Goal: Task Accomplishment & Management: Manage account settings

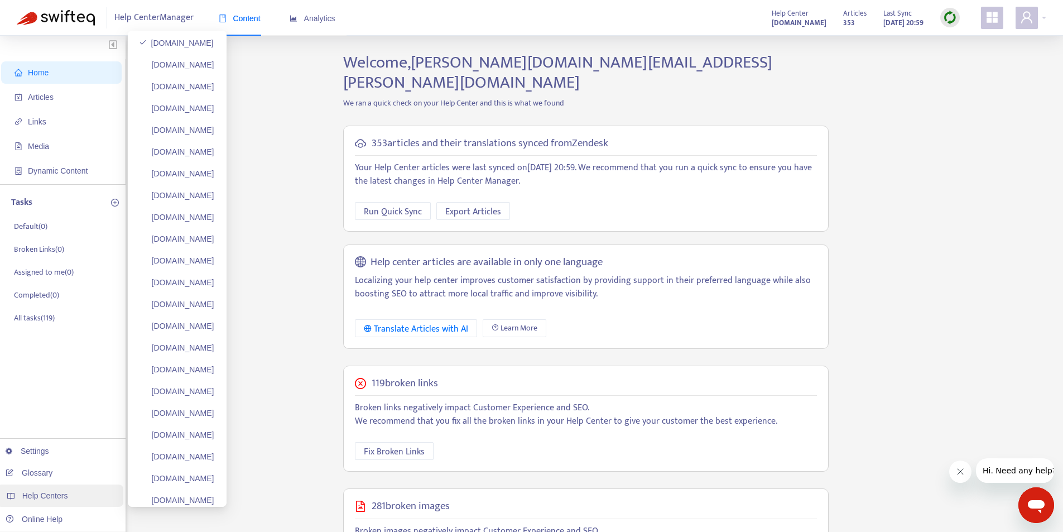
click at [66, 502] on div "Help Centers" at bounding box center [60, 495] width 127 height 22
click at [186, 306] on link "faithhighway.zendesk.com" at bounding box center [176, 304] width 75 height 9
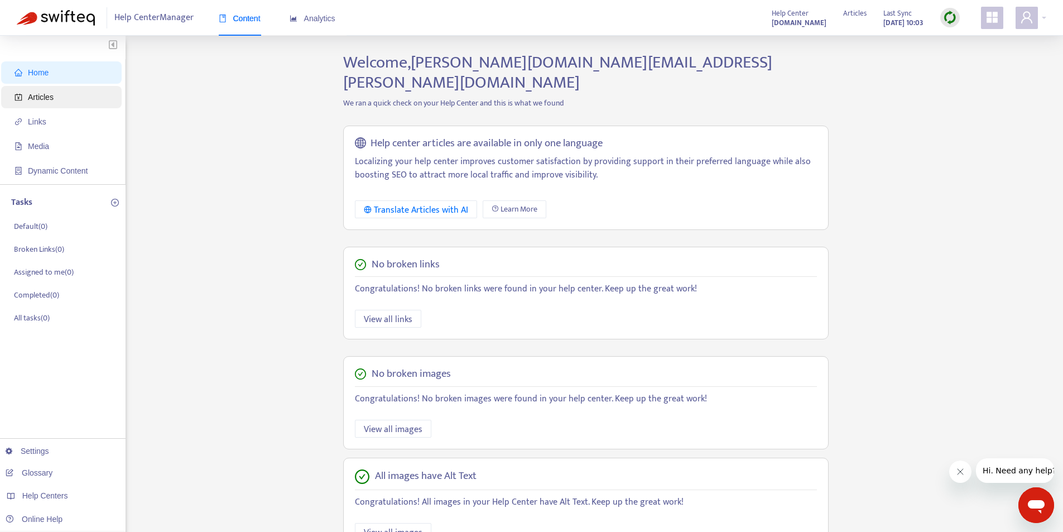
click at [31, 102] on span "Articles" at bounding box center [41, 97] width 26 height 9
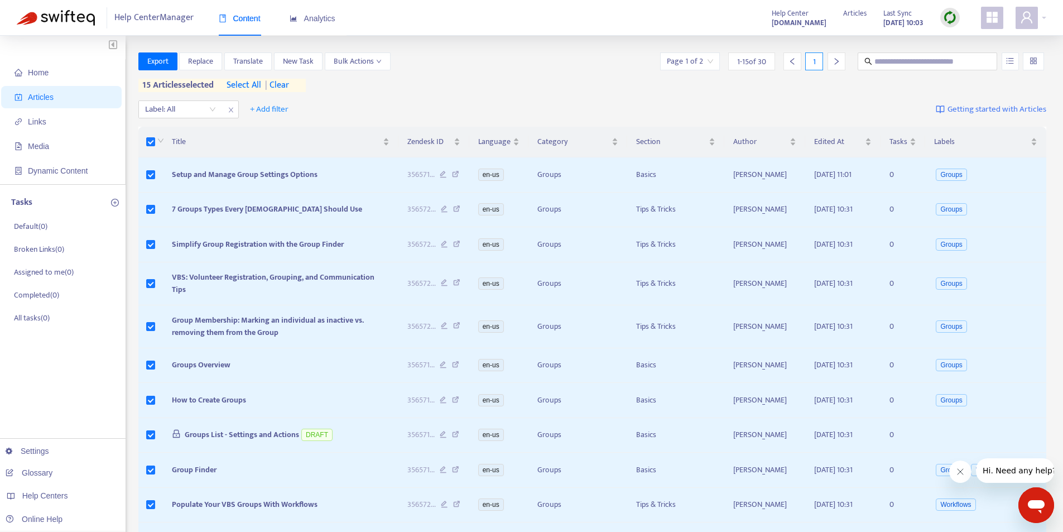
click at [244, 87] on span "select all" at bounding box center [243, 85] width 35 height 13
click at [366, 60] on span "Bulk Actions" at bounding box center [358, 61] width 48 height 12
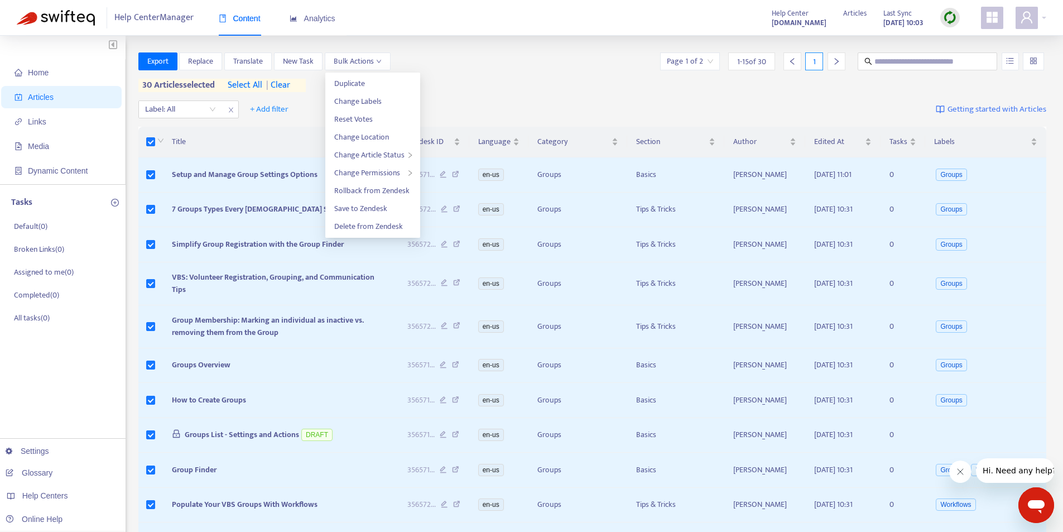
click at [544, 99] on div "Label: All + Add filter Getting started with Articles" at bounding box center [592, 109] width 908 height 26
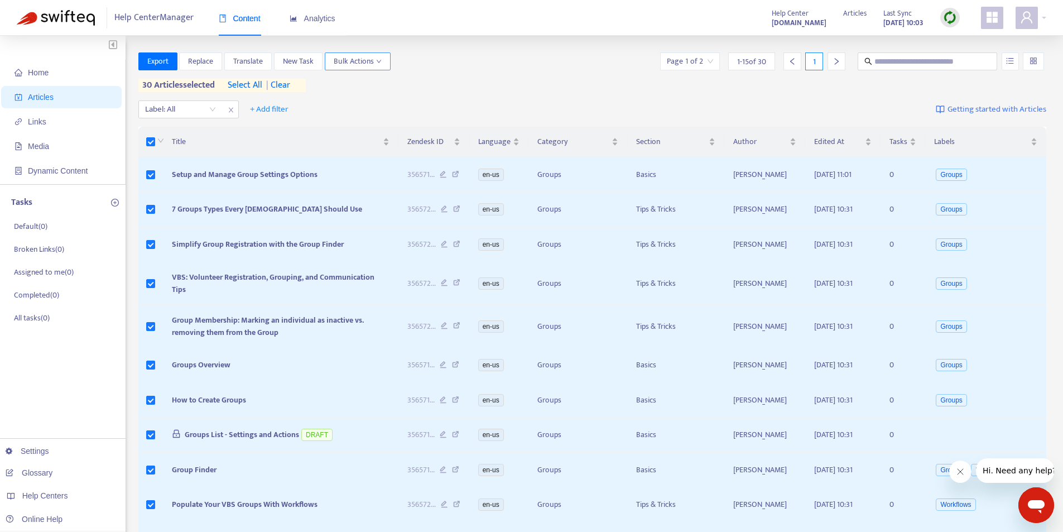
click at [386, 60] on button "Bulk Actions" at bounding box center [358, 61] width 66 height 18
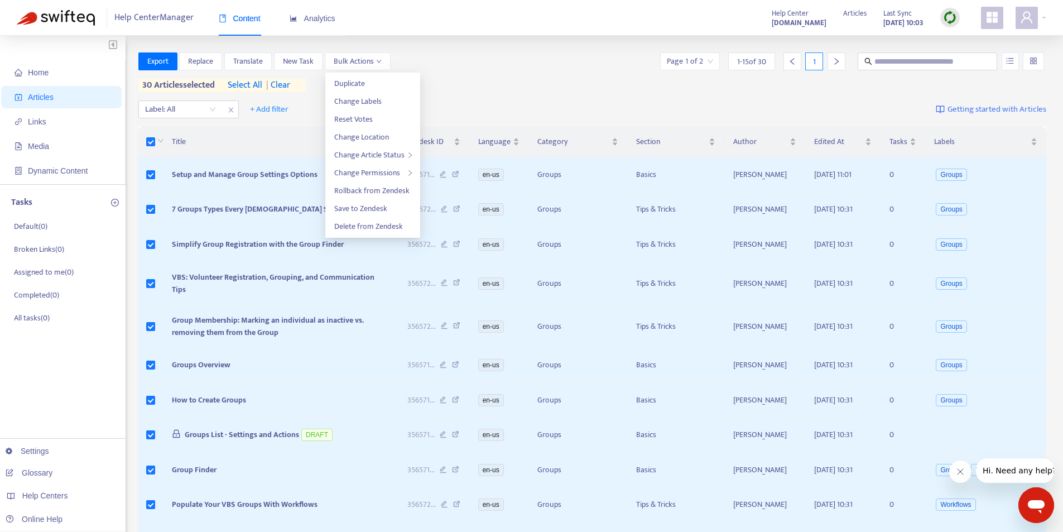
click at [476, 99] on div "Label: All + Add filter Getting started with Articles" at bounding box center [592, 109] width 908 height 26
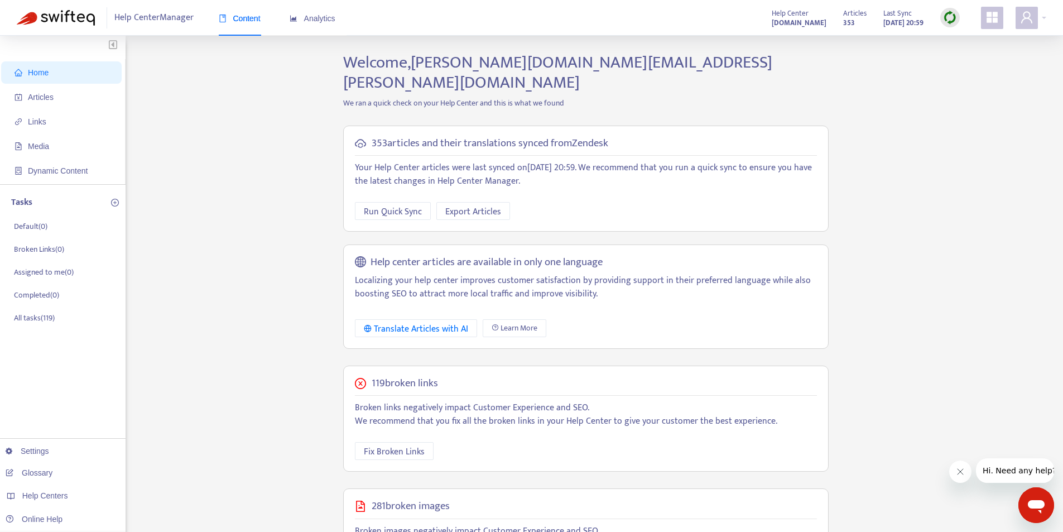
click at [254, 375] on div "Home Articles Links Media Dynamic Content Tasks Default ( 0 ) Broken Links ( 0 …" at bounding box center [531, 391] width 1029 height 678
click at [991, 21] on icon "appstore" at bounding box center [991, 17] width 13 height 13
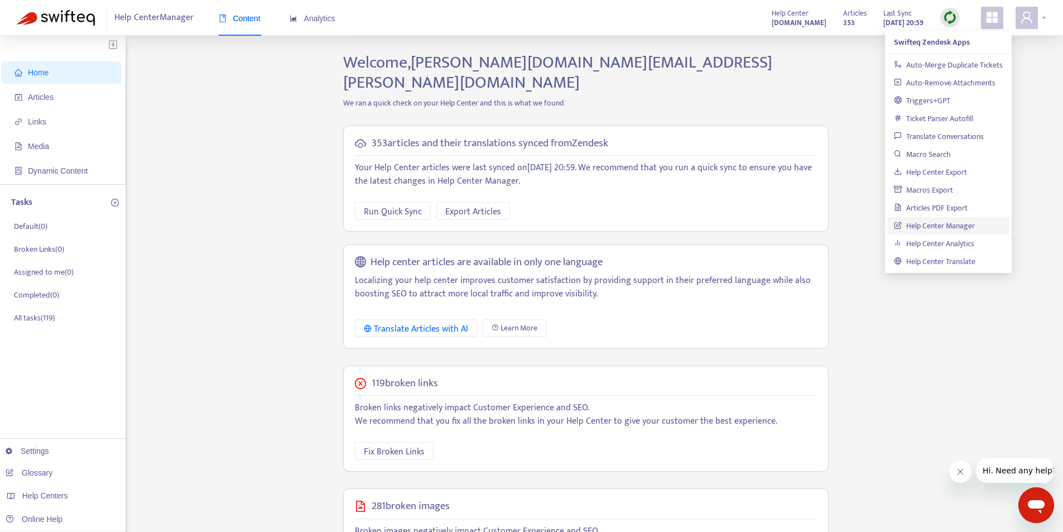
click at [1045, 19] on div at bounding box center [1030, 18] width 31 height 22
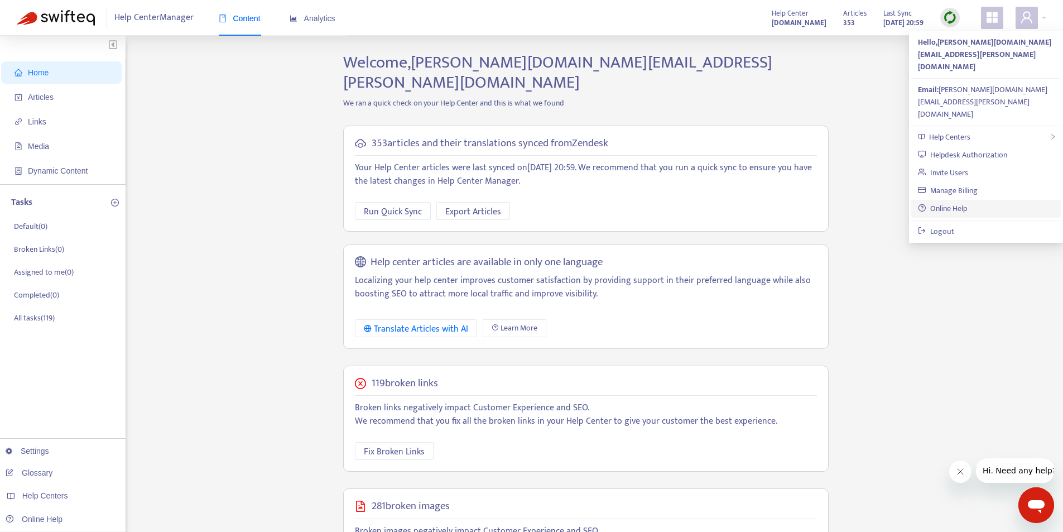
click at [954, 202] on link "Online Help" at bounding box center [941, 208] width 49 height 13
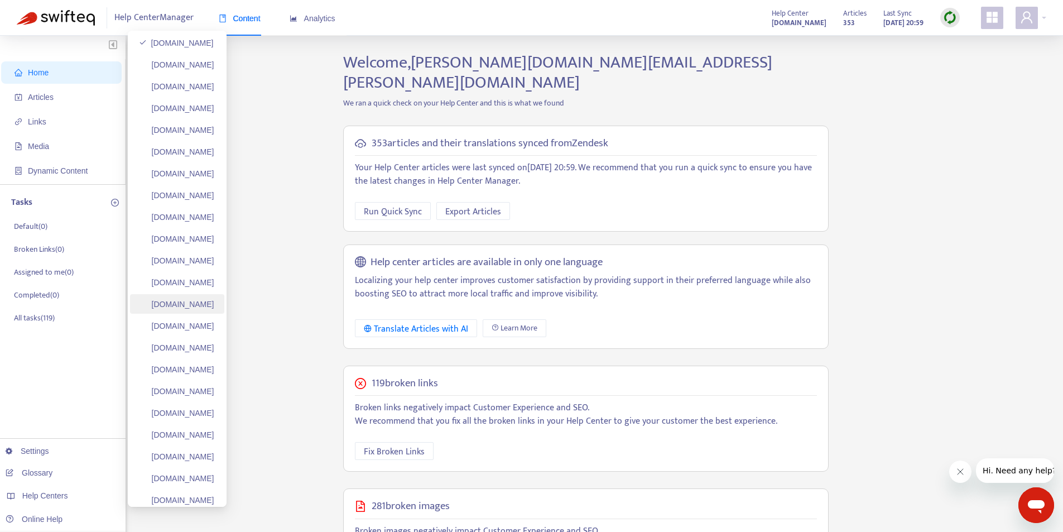
click at [214, 305] on link "faithhighway.zendesk.com" at bounding box center [176, 304] width 75 height 9
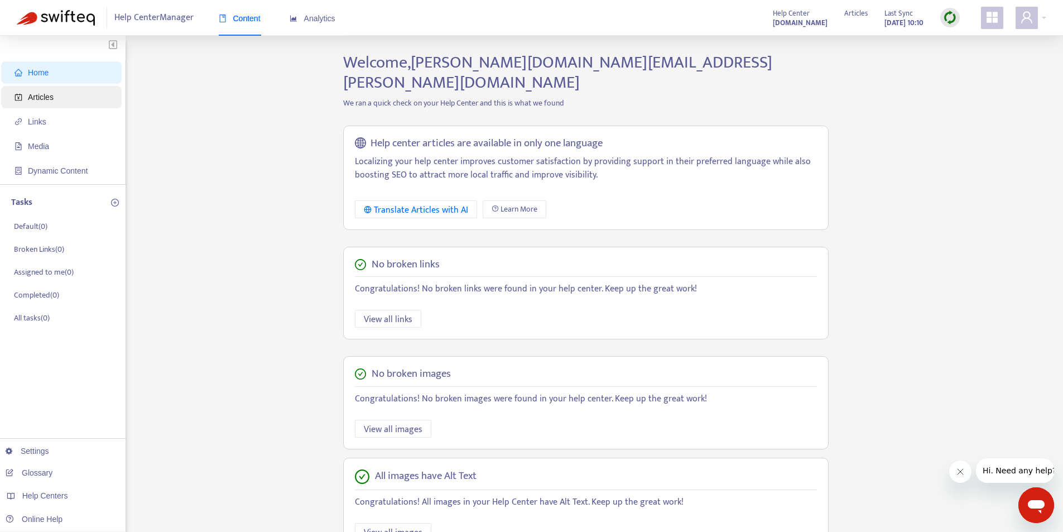
click at [75, 98] on span "Articles" at bounding box center [64, 97] width 98 height 22
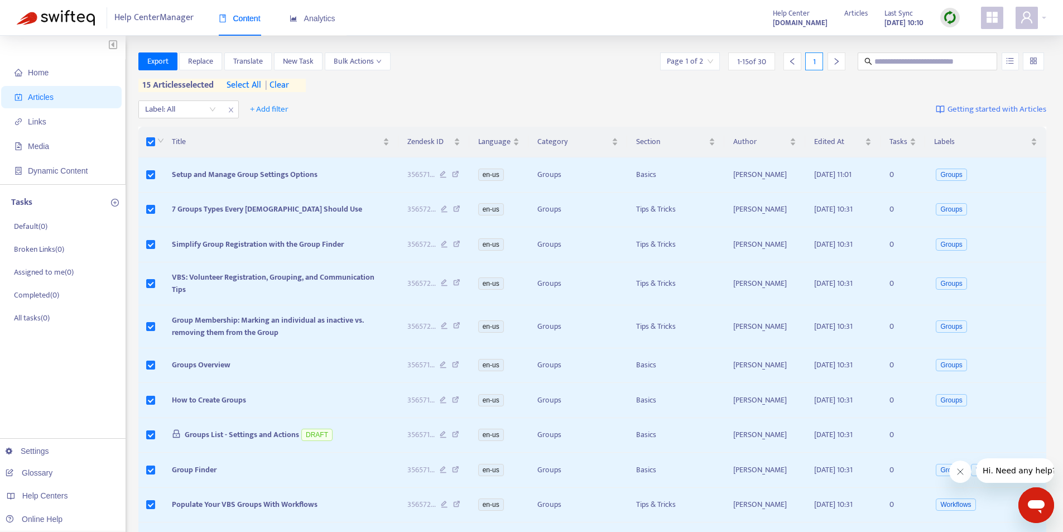
click at [252, 85] on span "select all" at bounding box center [243, 85] width 35 height 13
click at [369, 61] on span "Bulk Actions" at bounding box center [358, 61] width 48 height 12
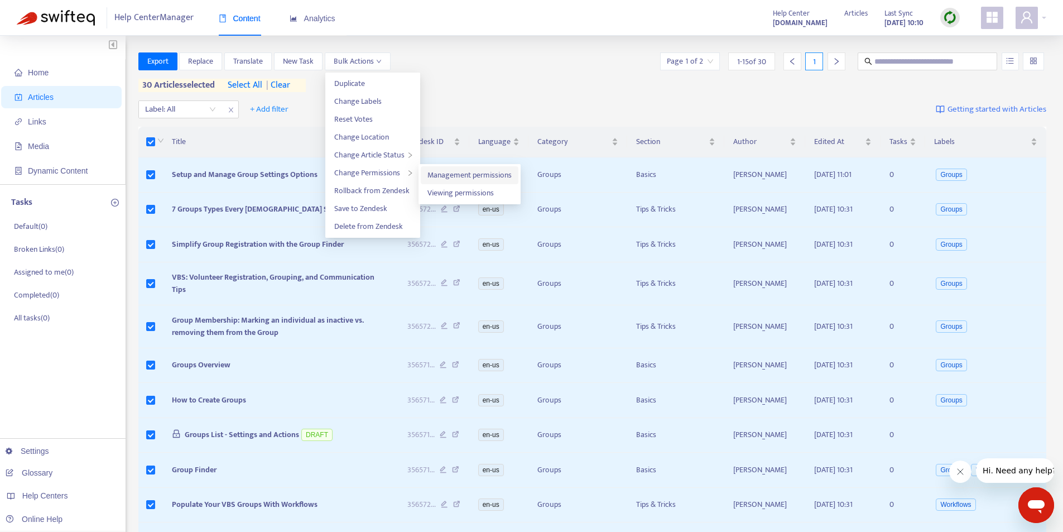
click at [491, 176] on span "Management permissions" at bounding box center [469, 174] width 84 height 13
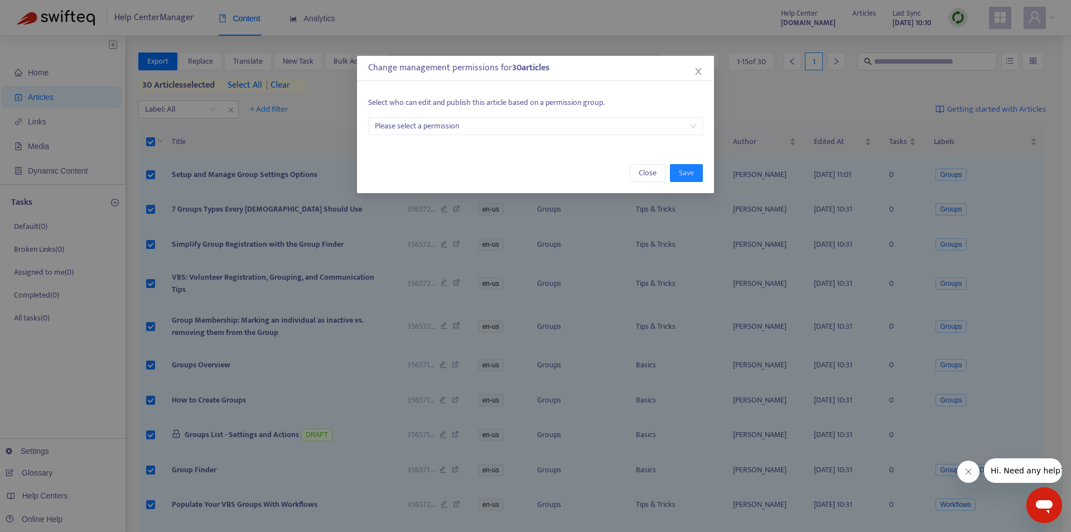
click at [474, 125] on input "search" at bounding box center [535, 126] width 321 height 17
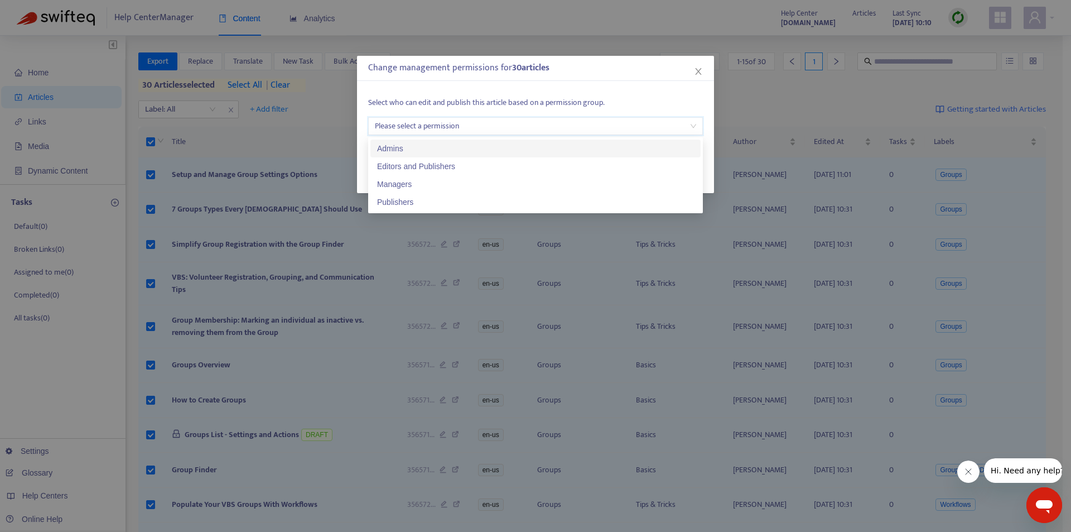
click at [611, 93] on div "Select who can edit and publish this article based on a permission group. Pleas…" at bounding box center [535, 115] width 357 height 61
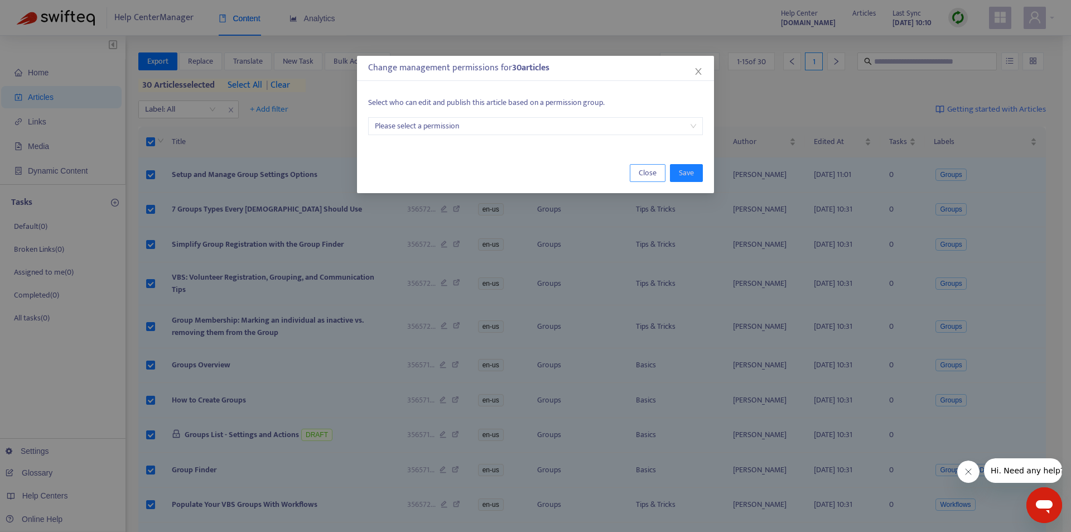
click at [630, 180] on button "Close" at bounding box center [648, 173] width 36 height 18
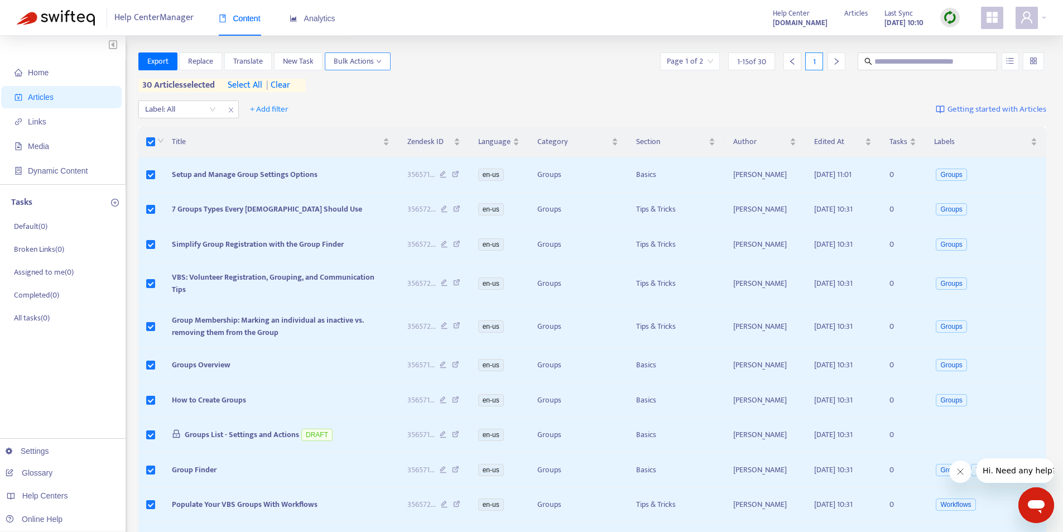
click at [371, 58] on span "Bulk Actions" at bounding box center [358, 61] width 48 height 12
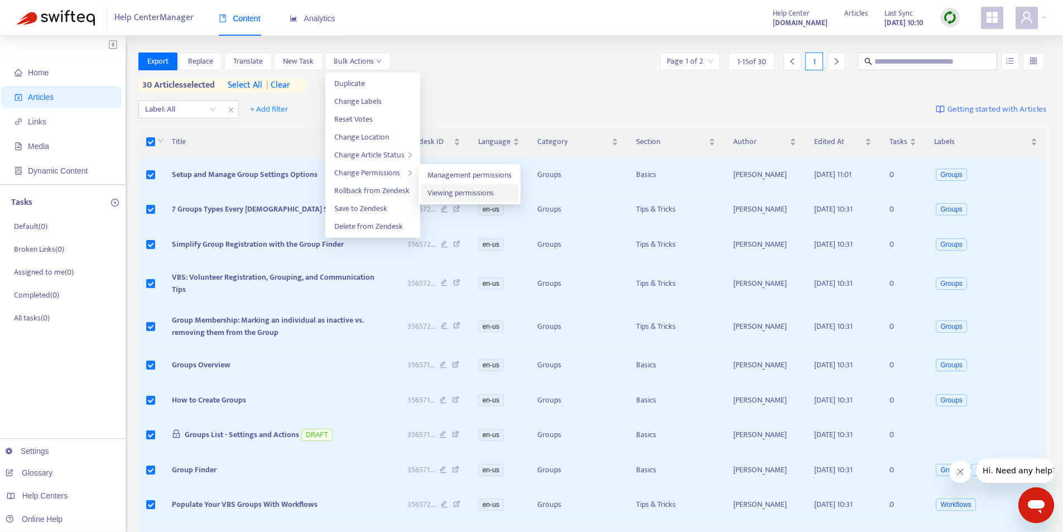
click at [453, 192] on span "Viewing permissions" at bounding box center [460, 192] width 66 height 13
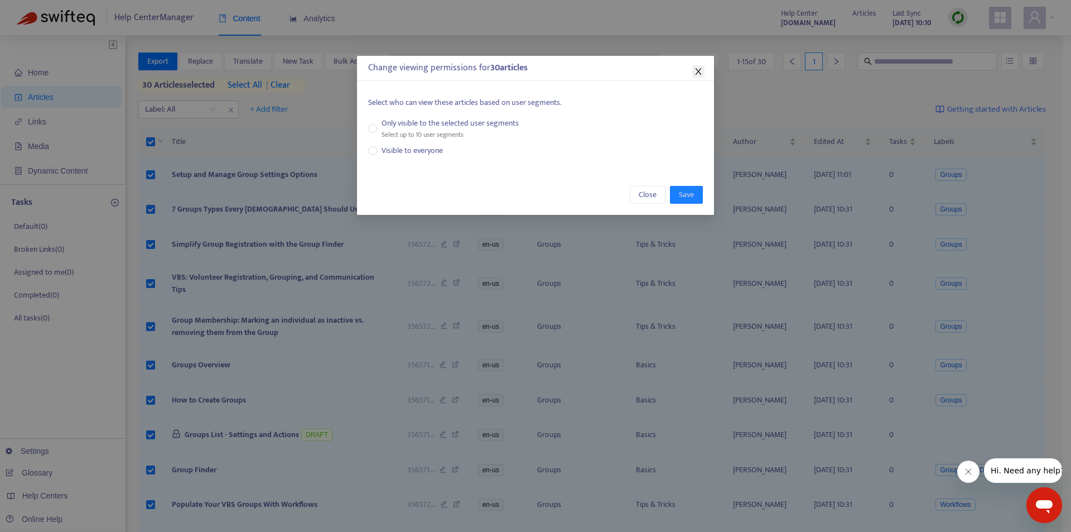
click at [696, 74] on icon "close" at bounding box center [698, 71] width 9 height 9
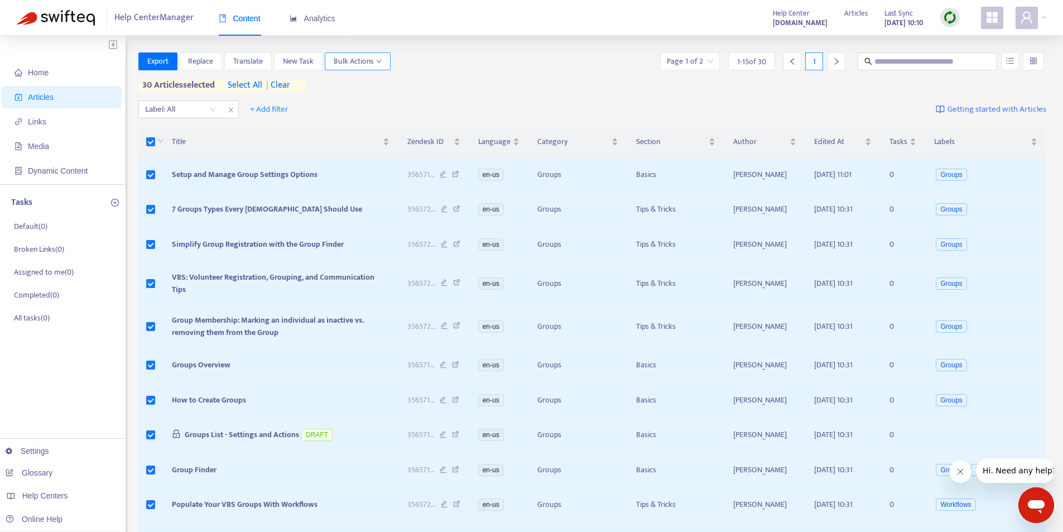
click at [366, 64] on span "Bulk Actions" at bounding box center [358, 61] width 48 height 12
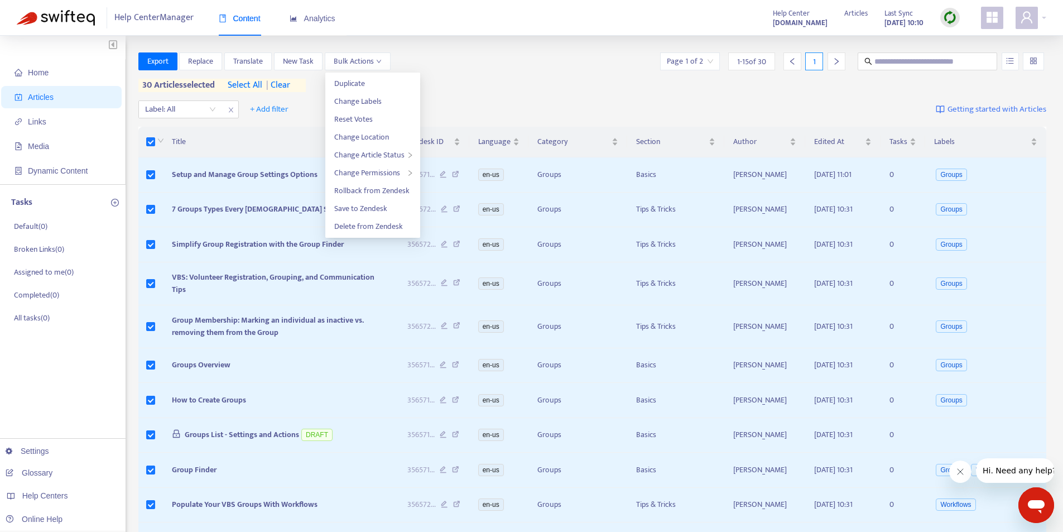
click at [309, 107] on div "Label: All + Add filter Getting started with Articles" at bounding box center [592, 109] width 908 height 26
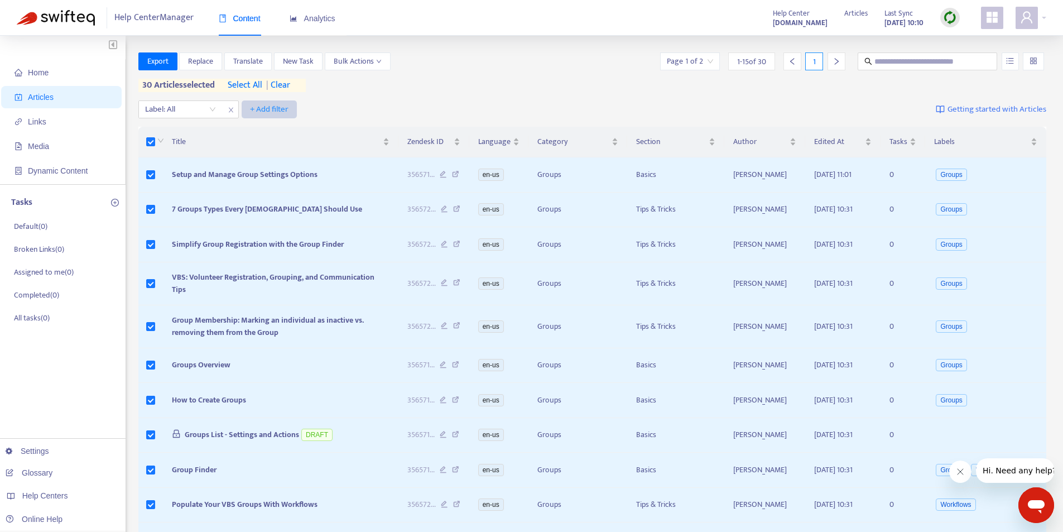
click at [271, 107] on span "+ Add filter" at bounding box center [269, 109] width 38 height 13
